Goal: Check status

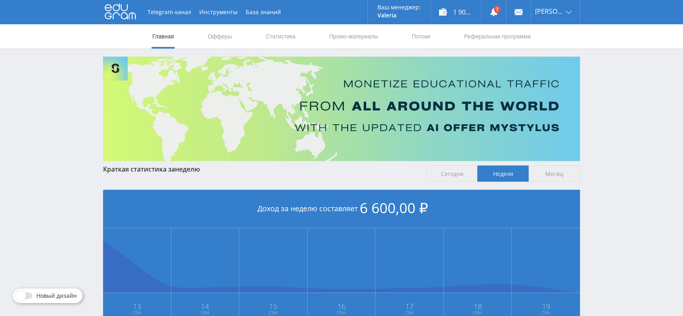
click at [463, 15] on div "1 900,00 ₽" at bounding box center [456, 12] width 51 height 24
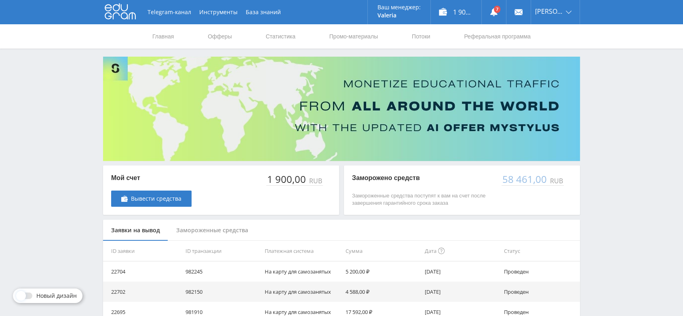
click at [238, 231] on div "Замороженные средства" at bounding box center [212, 229] width 88 height 21
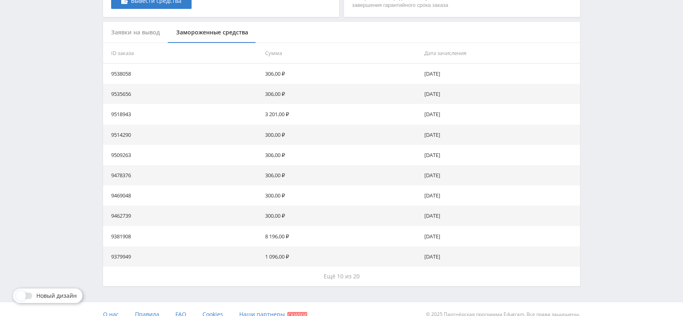
scroll to position [208, 0]
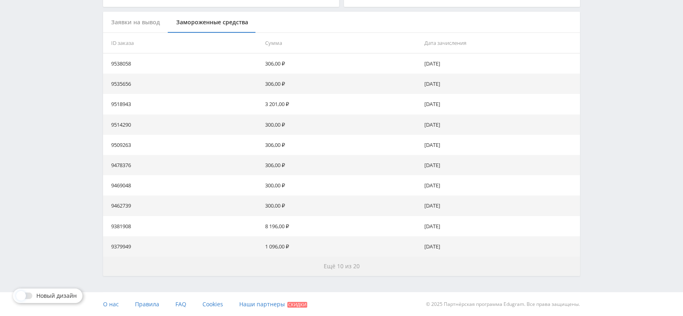
click at [351, 268] on span "Ещё 10 из 20" at bounding box center [342, 266] width 36 height 8
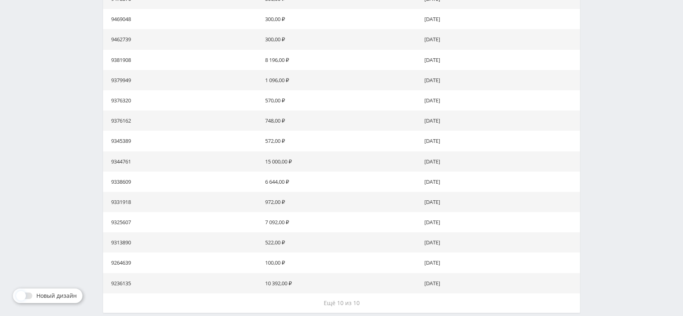
scroll to position [387, 0]
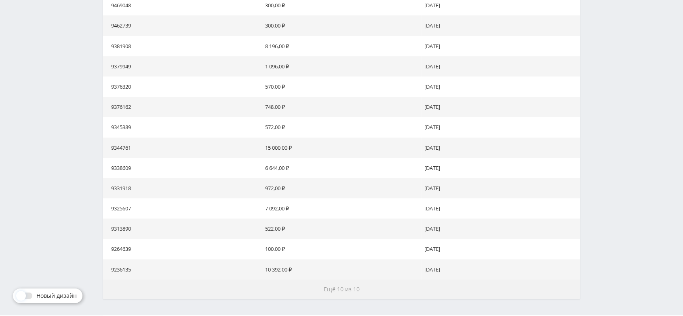
click at [354, 291] on span "Ещё 10 из 10" at bounding box center [342, 289] width 36 height 8
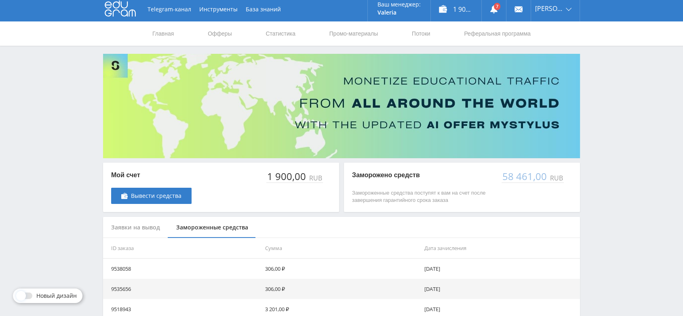
scroll to position [0, 0]
